Goal: Task Accomplishment & Management: Use online tool/utility

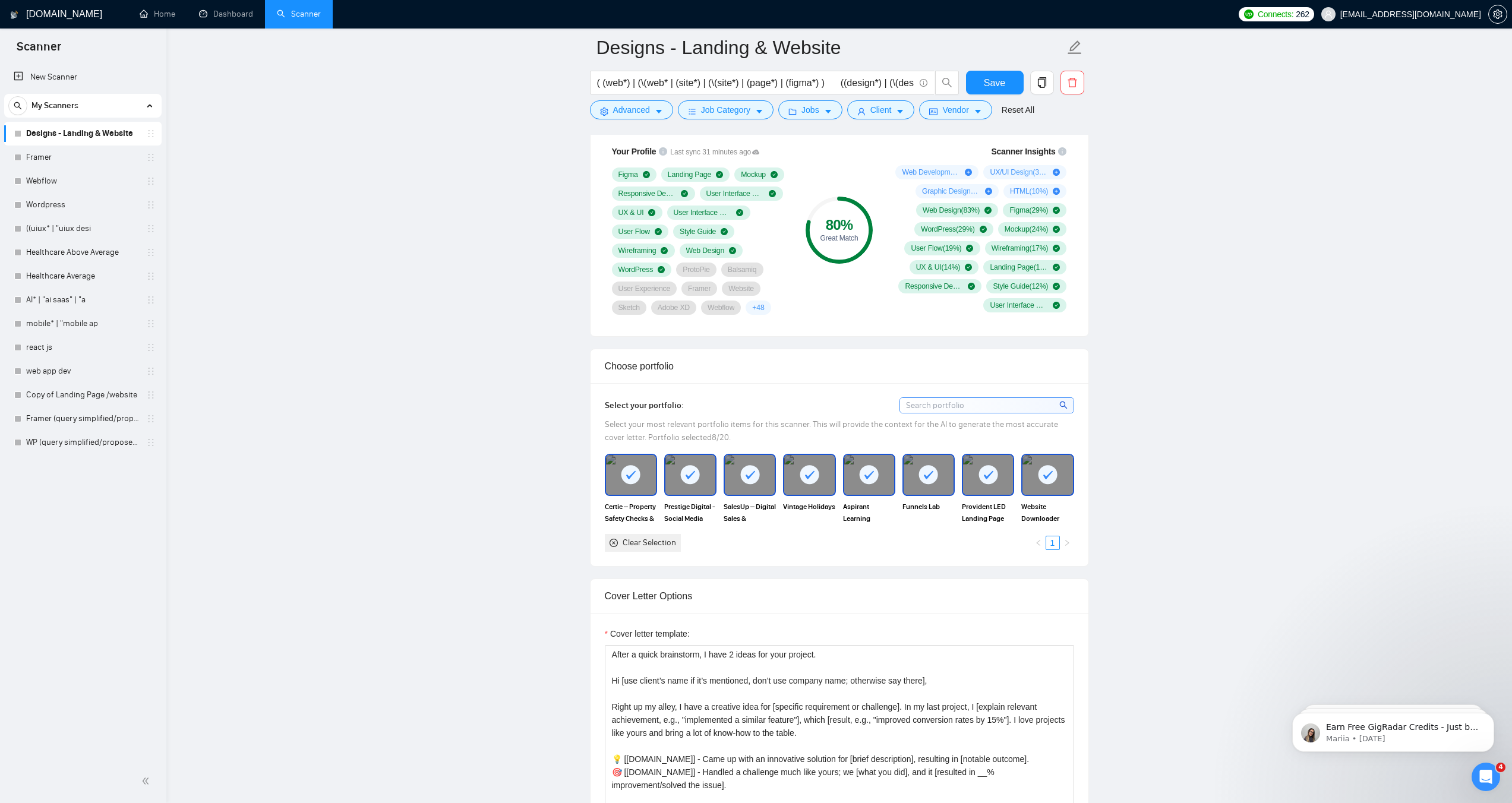
scroll to position [733, 0]
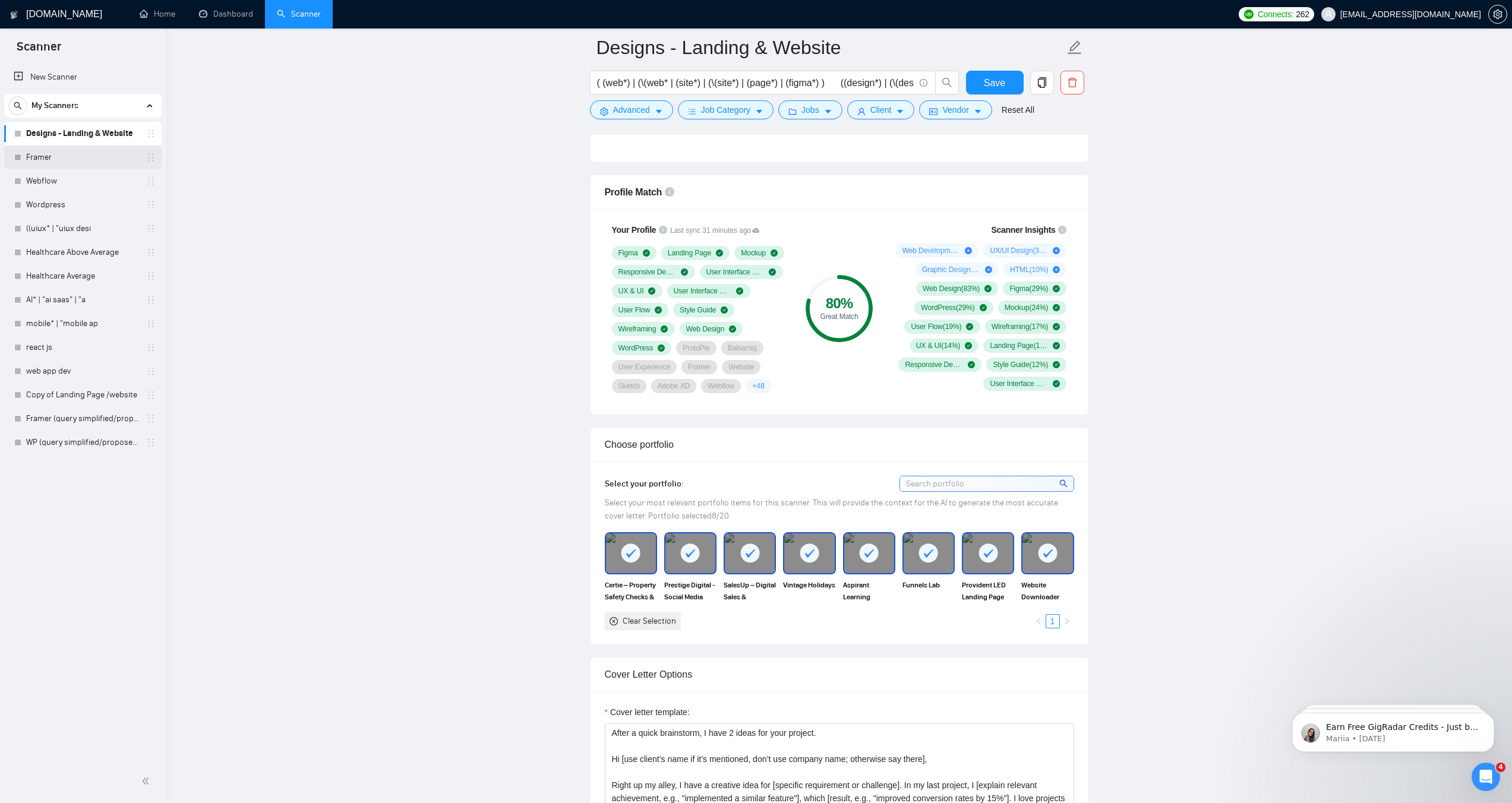
click at [64, 158] on link "Framer" at bounding box center [83, 158] width 113 height 23
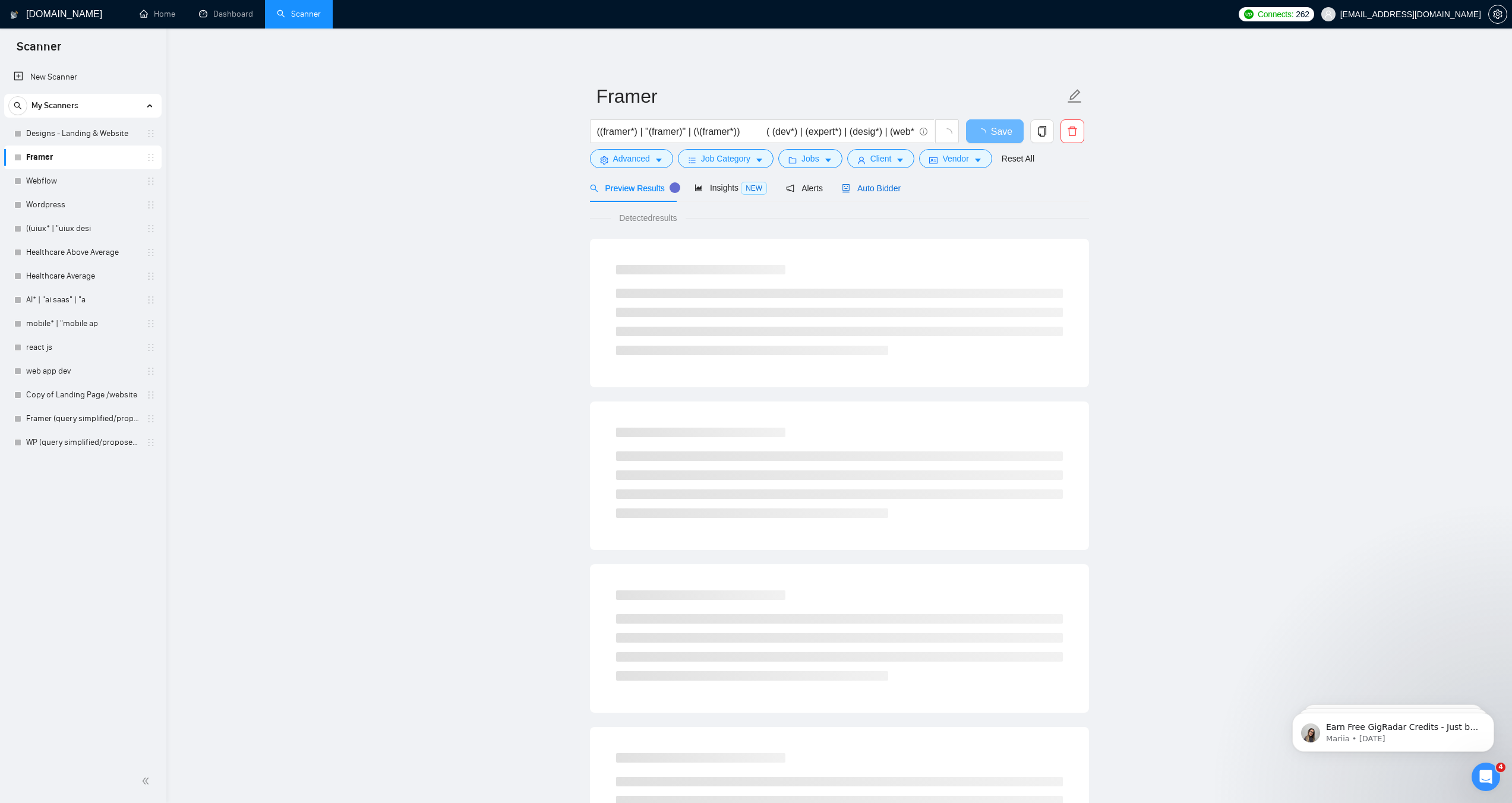
click at [879, 188] on span "Auto Bidder" at bounding box center [871, 188] width 59 height 10
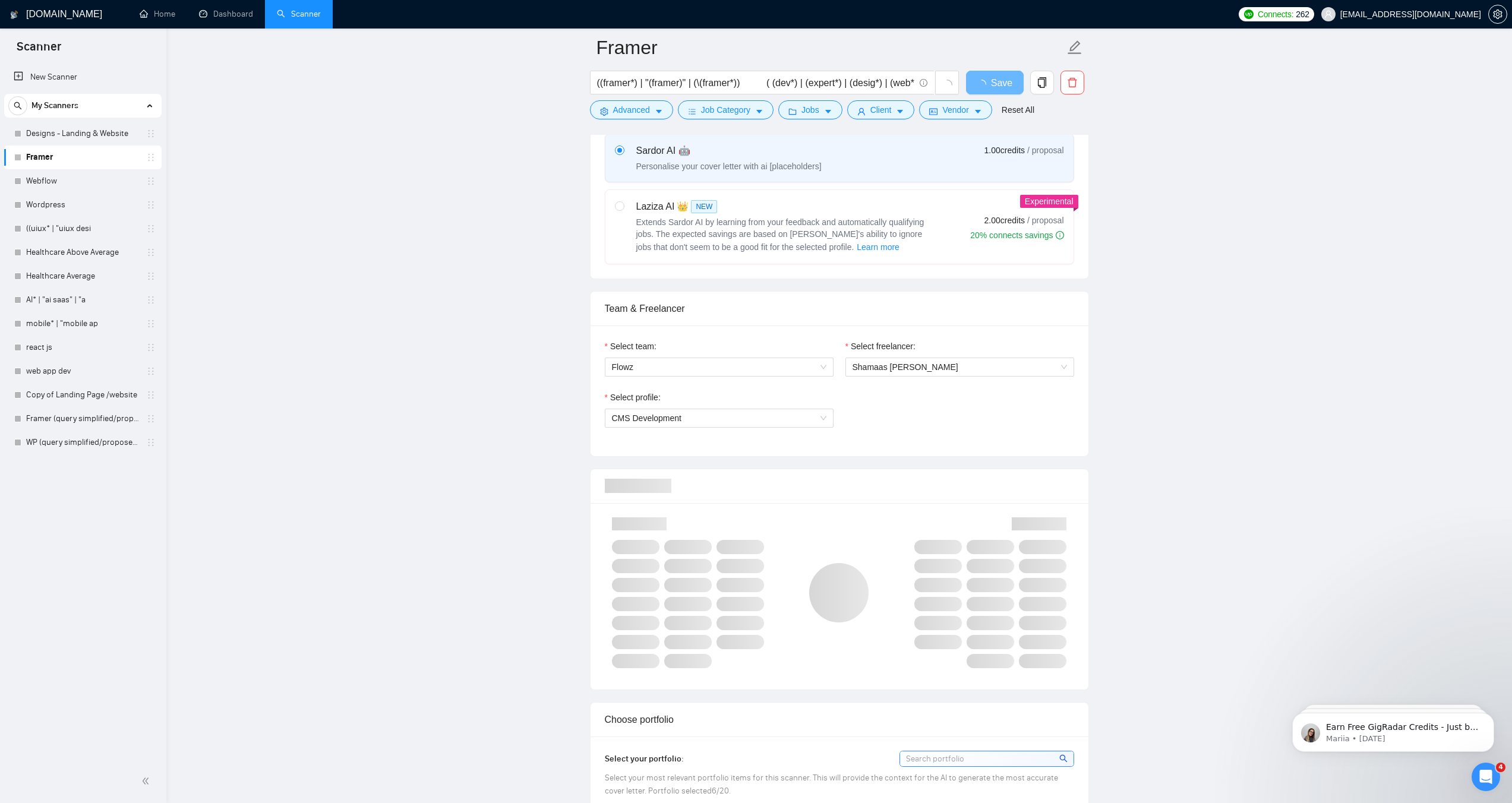
scroll to position [500, 0]
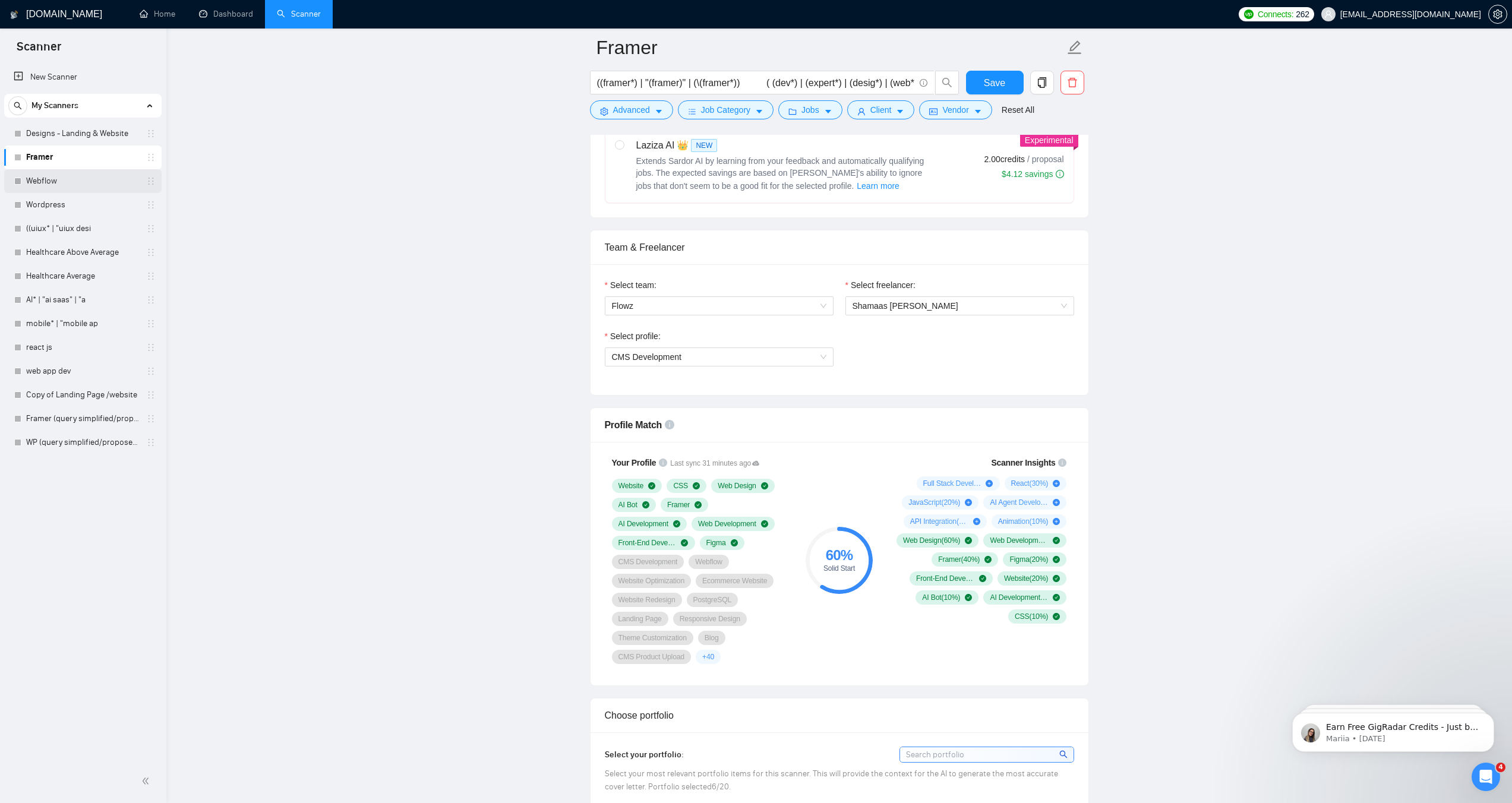
click at [82, 185] on link "Webflow" at bounding box center [83, 181] width 113 height 23
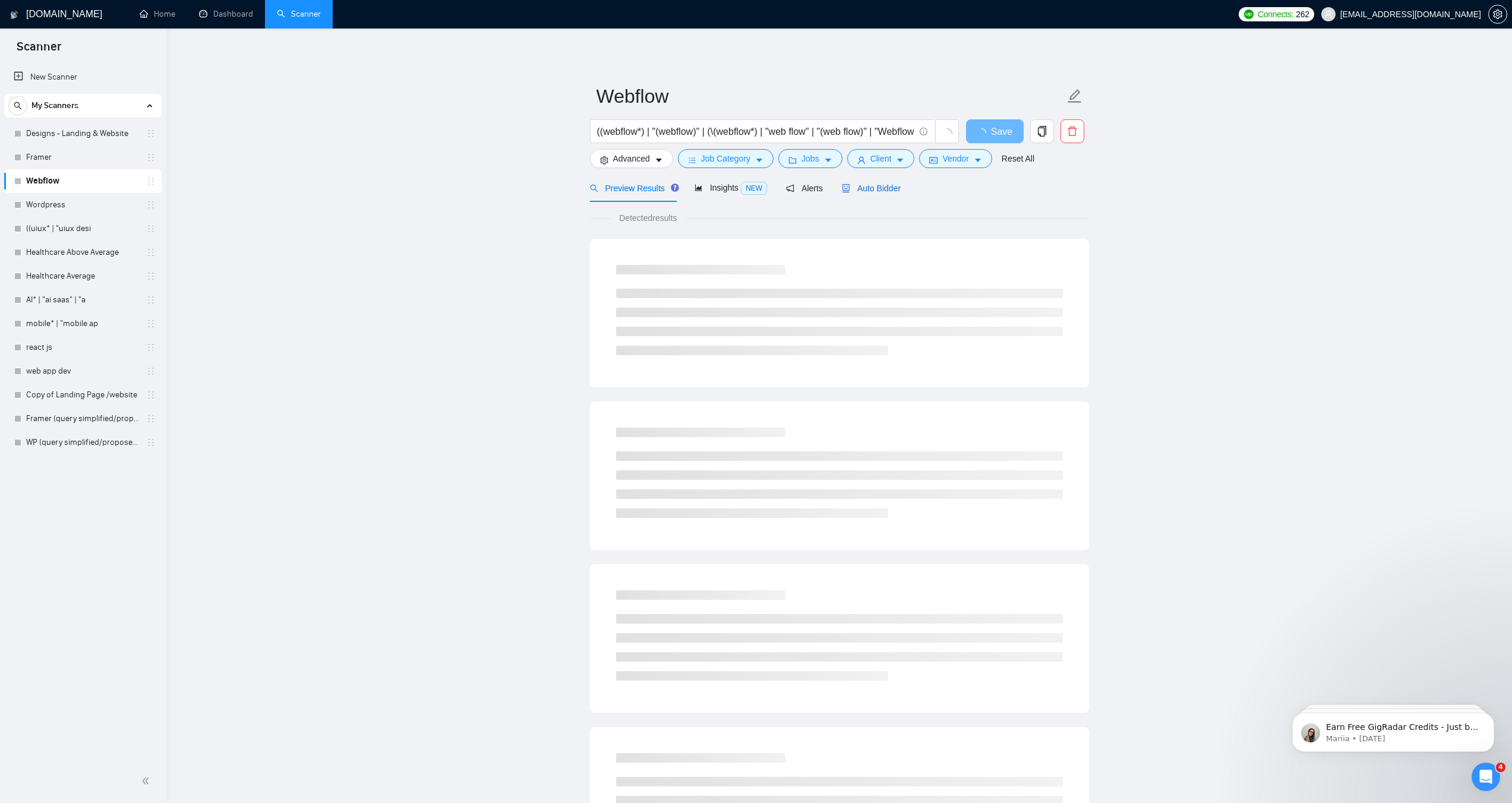
click at [867, 193] on span "Auto Bidder" at bounding box center [871, 188] width 59 height 10
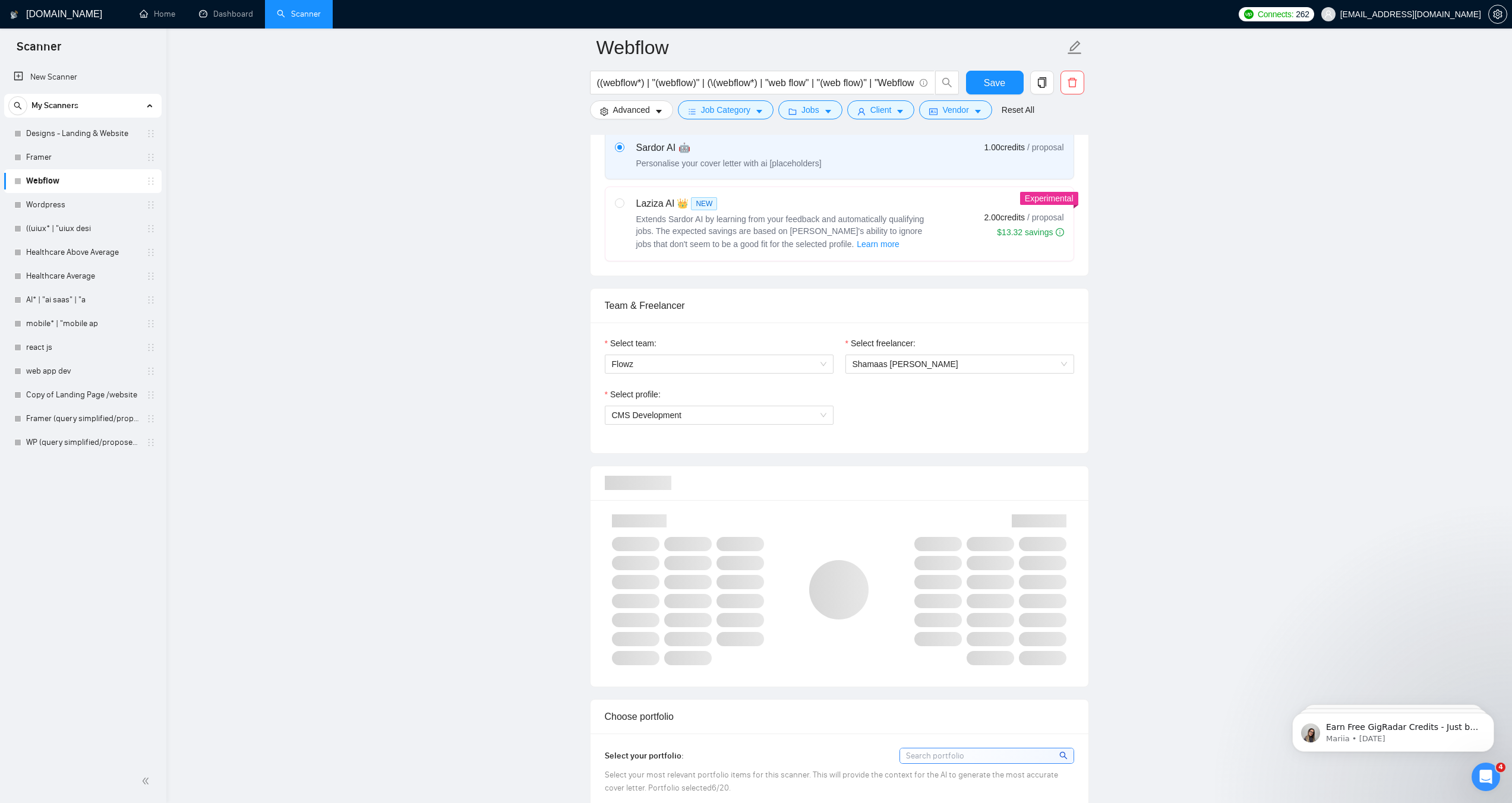
scroll to position [503, 0]
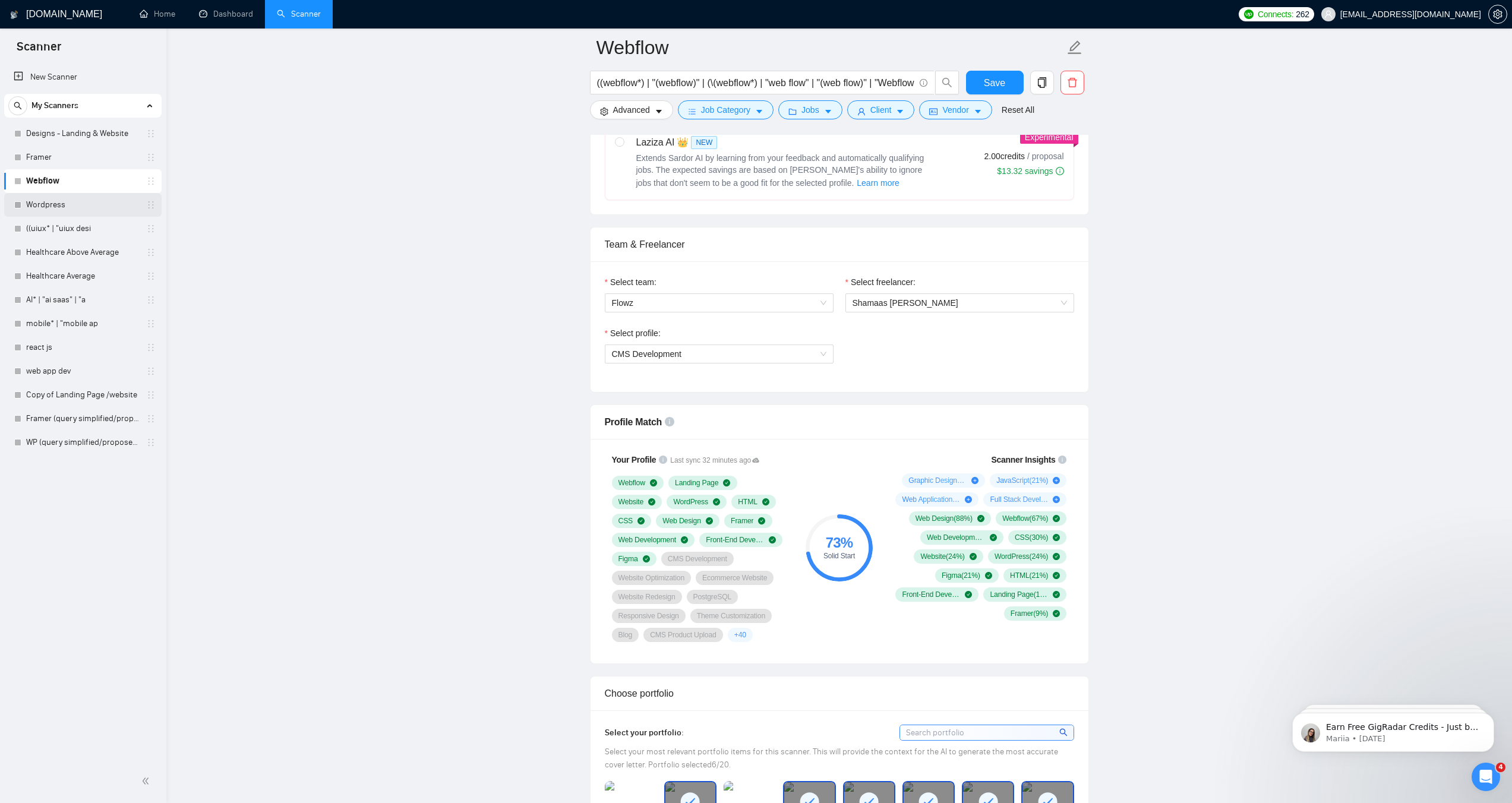
click at [86, 212] on link "Wordpress" at bounding box center [83, 204] width 113 height 23
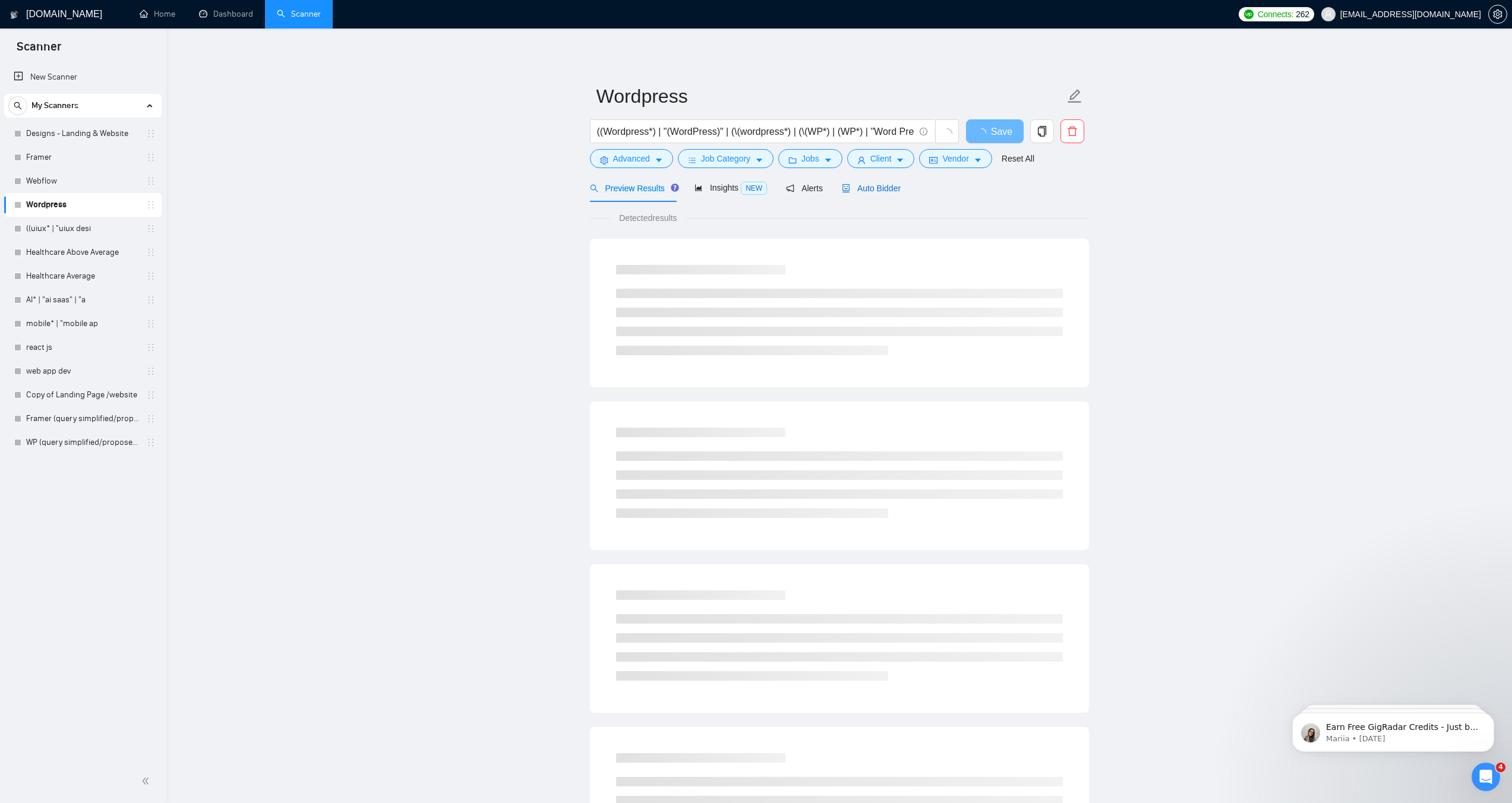
click at [863, 186] on span "Auto Bidder" at bounding box center [871, 188] width 59 height 10
